Goal: Find specific page/section: Find specific page/section

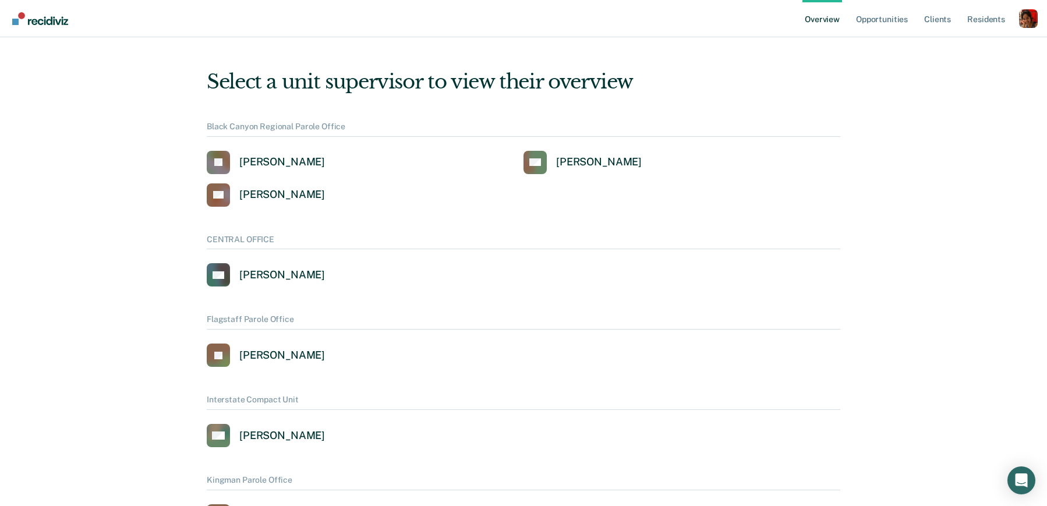
click at [1029, 28] on div "Profile How it works Log Out" at bounding box center [1028, 19] width 19 height 21
click at [1029, 13] on div "Profile dropdown button" at bounding box center [1028, 18] width 19 height 19
click at [958, 55] on link "Profile" at bounding box center [981, 53] width 75 height 10
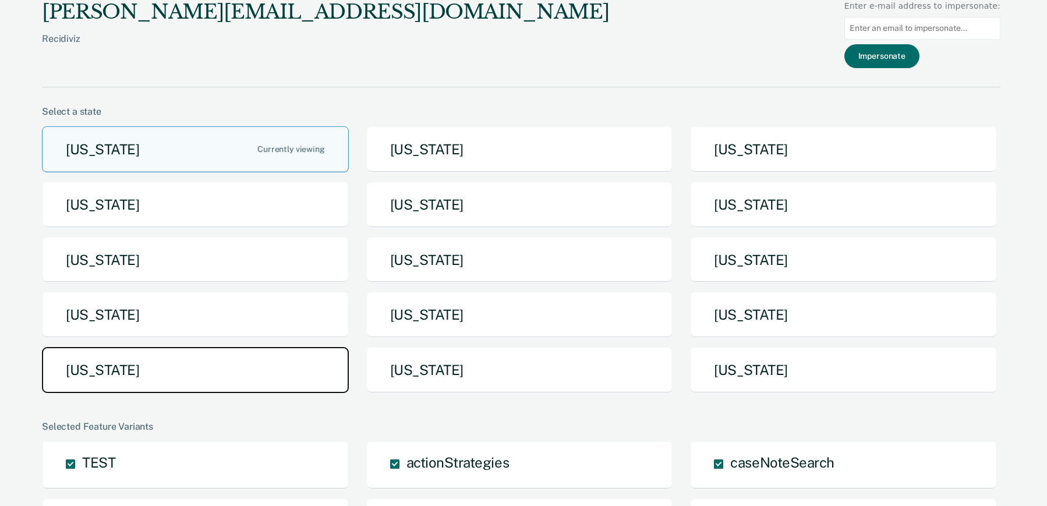
click at [275, 367] on button "[US_STATE]" at bounding box center [195, 370] width 307 height 46
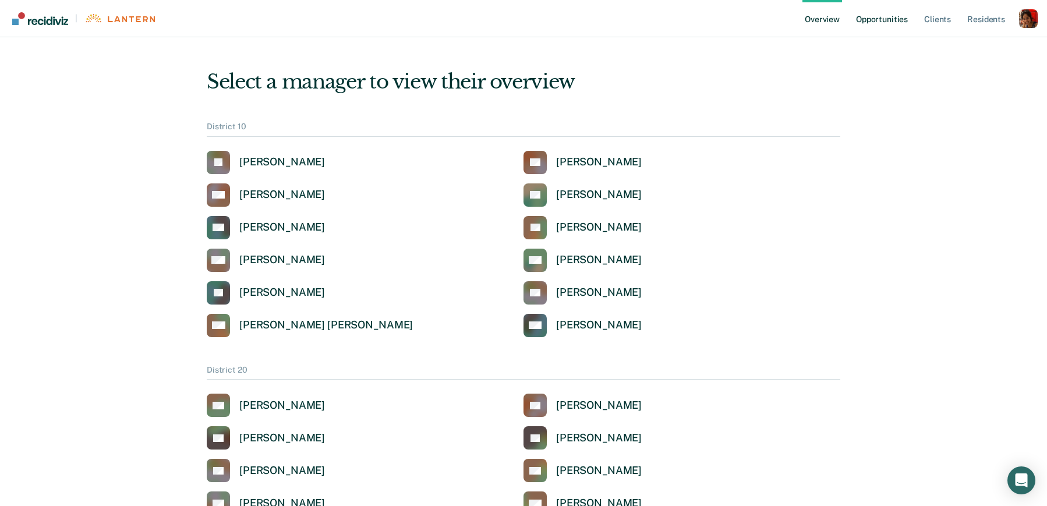
click at [880, 16] on link "Opportunities" at bounding box center [881, 18] width 56 height 37
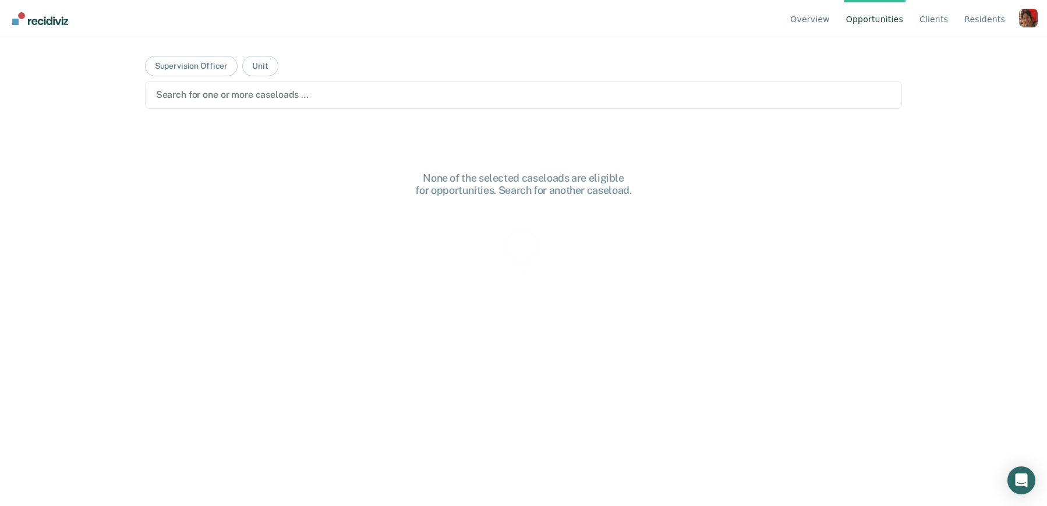
click at [934, 17] on link "Client s" at bounding box center [933, 18] width 33 height 37
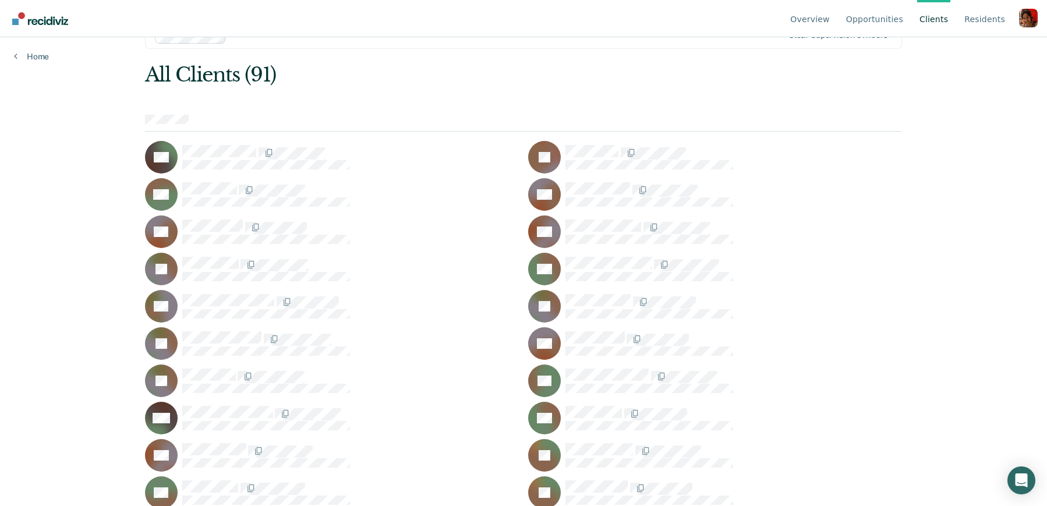
scroll to position [36, 0]
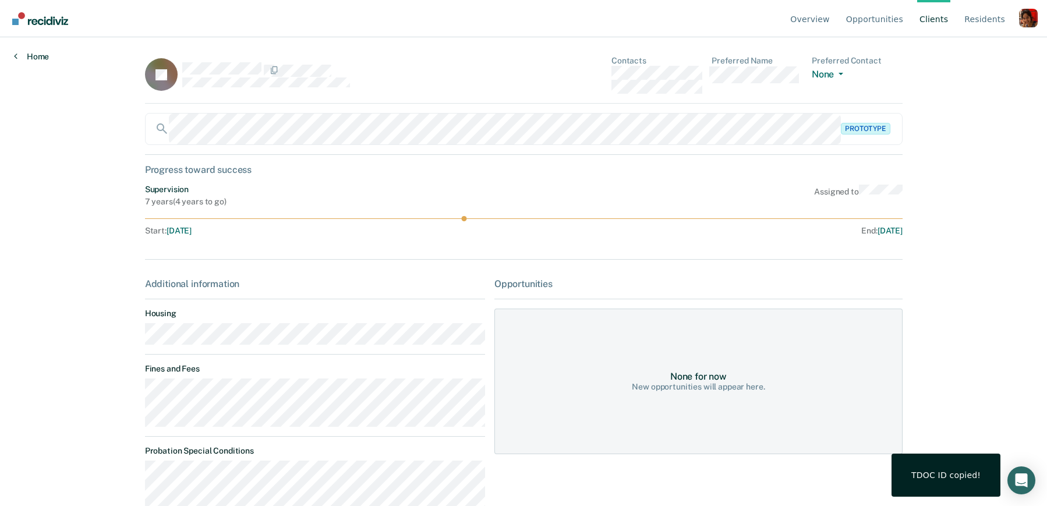
click at [33, 52] on link "Home" at bounding box center [31, 56] width 35 height 10
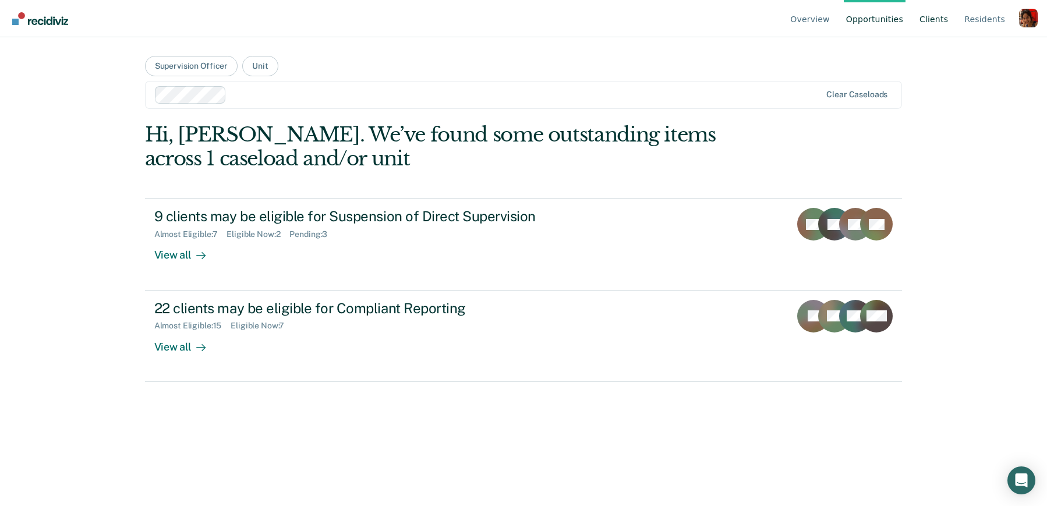
click at [941, 19] on link "Client s" at bounding box center [933, 18] width 33 height 37
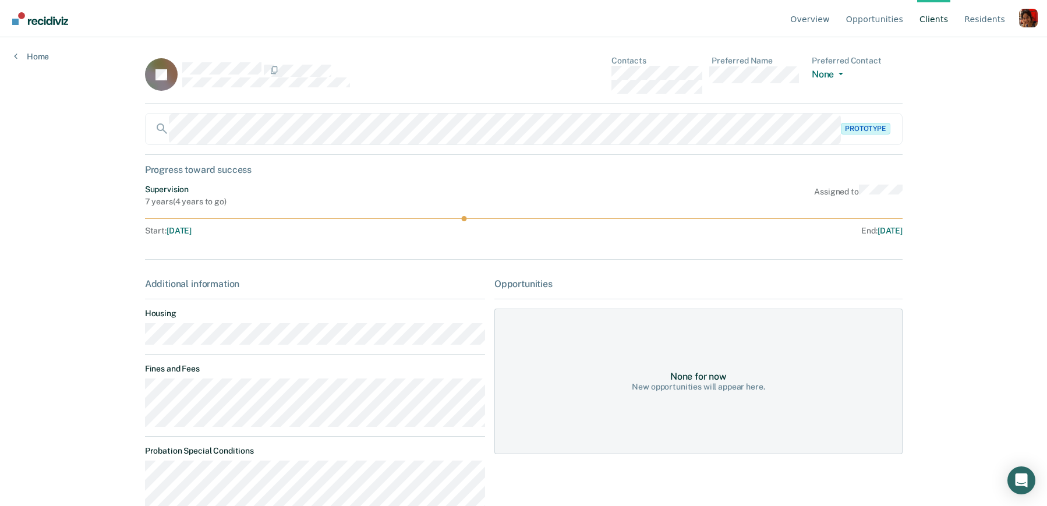
click at [222, 70] on div "JB" at bounding box center [315, 75] width 340 height 38
